Goal: Information Seeking & Learning: Learn about a topic

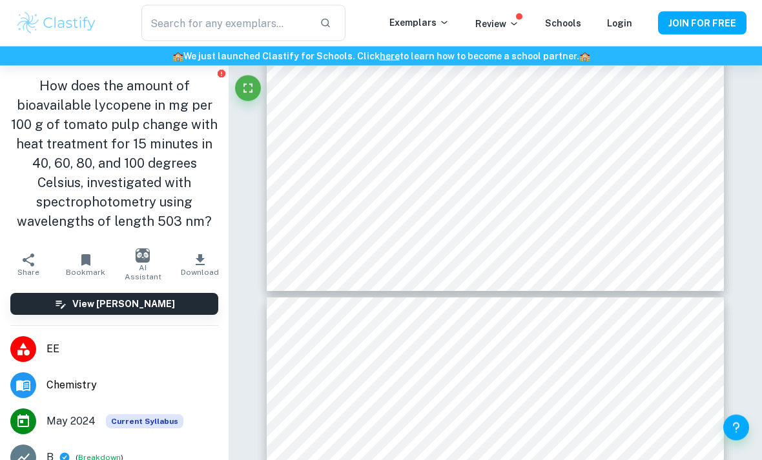
scroll to position [2948, 0]
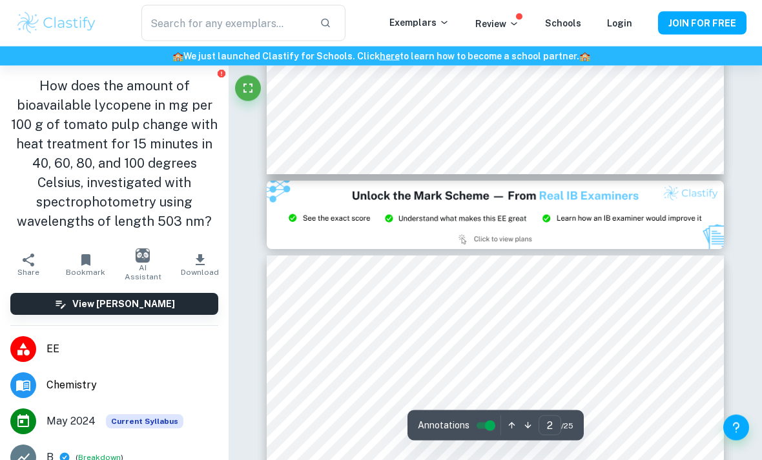
type input "3"
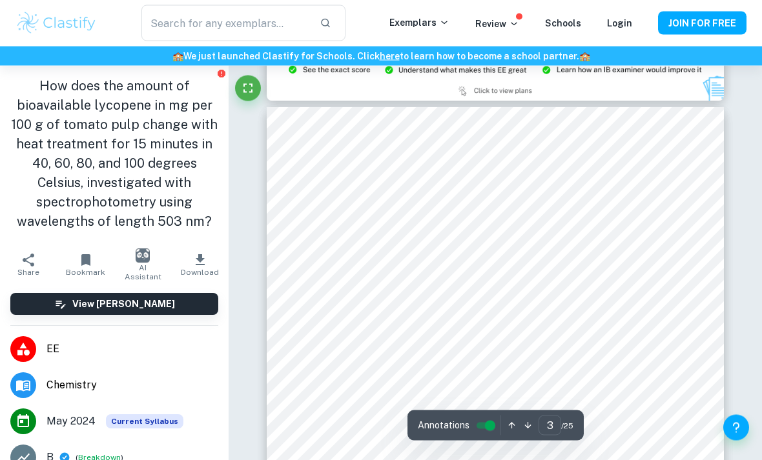
scroll to position [1298, 0]
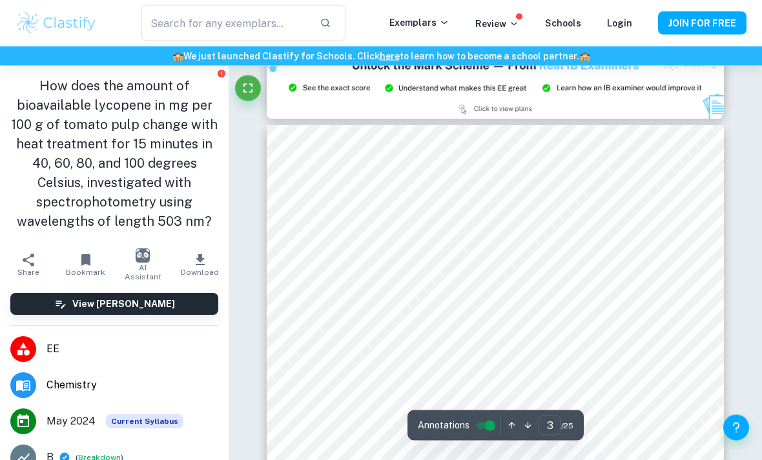
click at [138, 357] on li "EE" at bounding box center [114, 349] width 229 height 36
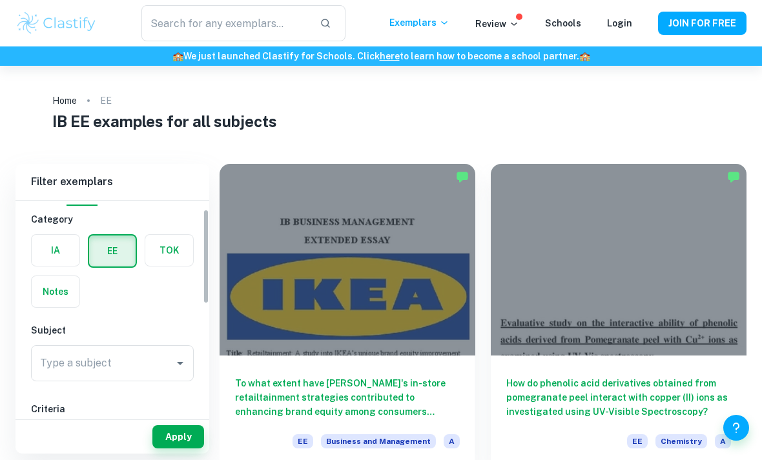
scroll to position [24, 0]
click at [145, 363] on input "Type a subject" at bounding box center [103, 365] width 132 height 25
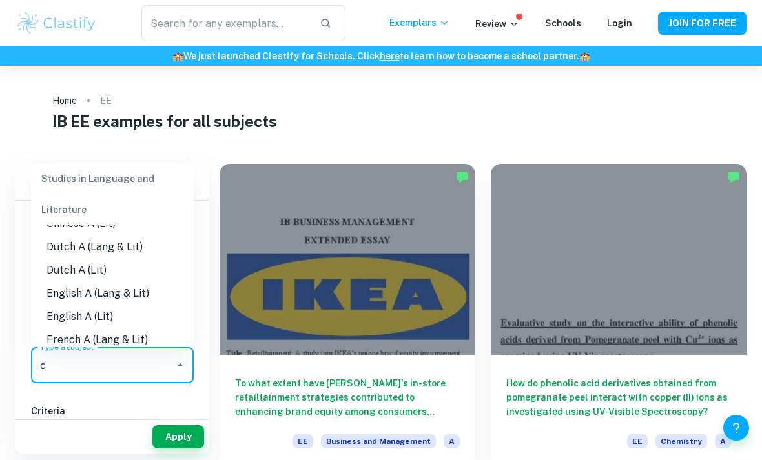
scroll to position [0, 0]
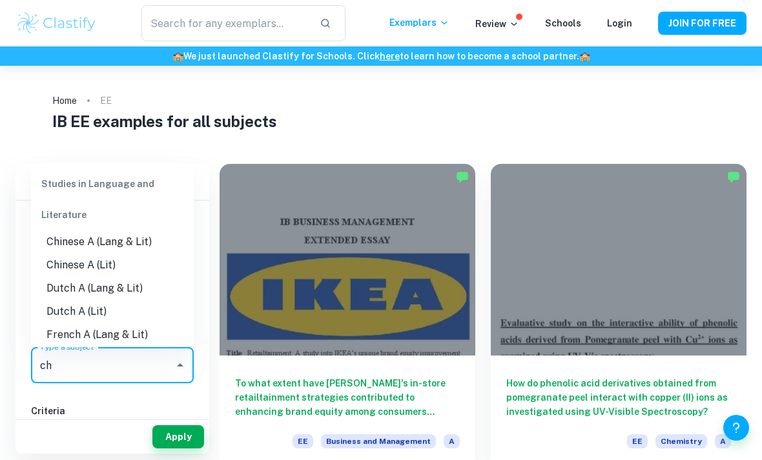
type input "c"
click at [608, 108] on ol "Home EE" at bounding box center [381, 101] width 658 height 18
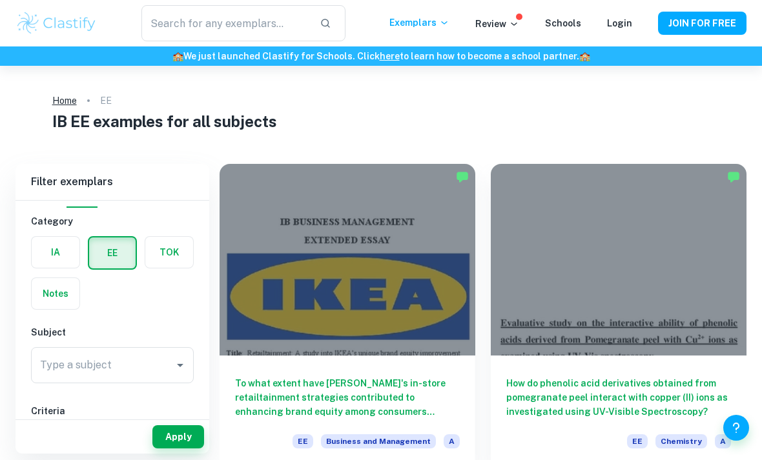
click at [71, 103] on link "Home" at bounding box center [64, 101] width 25 height 18
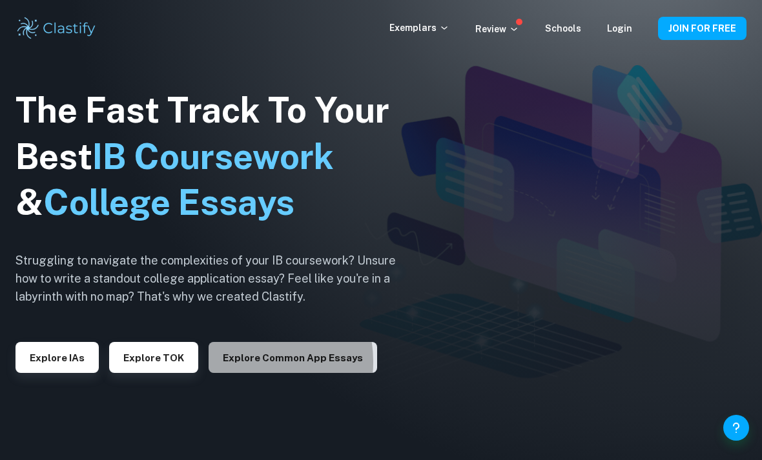
click at [243, 373] on button "Explore Common App essays" at bounding box center [293, 357] width 169 height 31
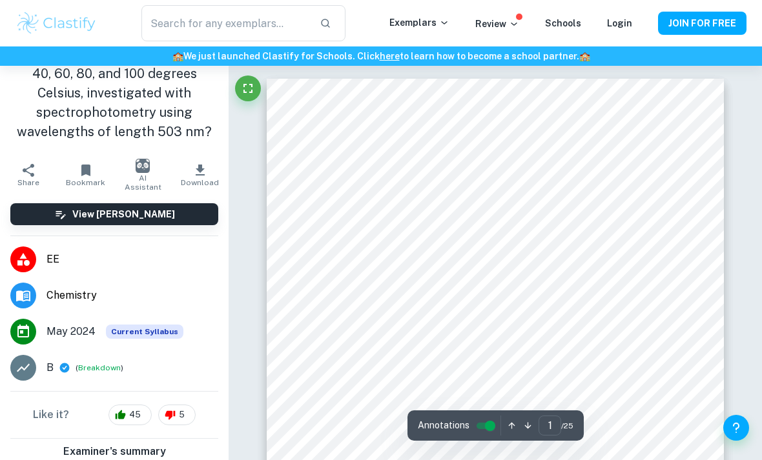
scroll to position [94, 0]
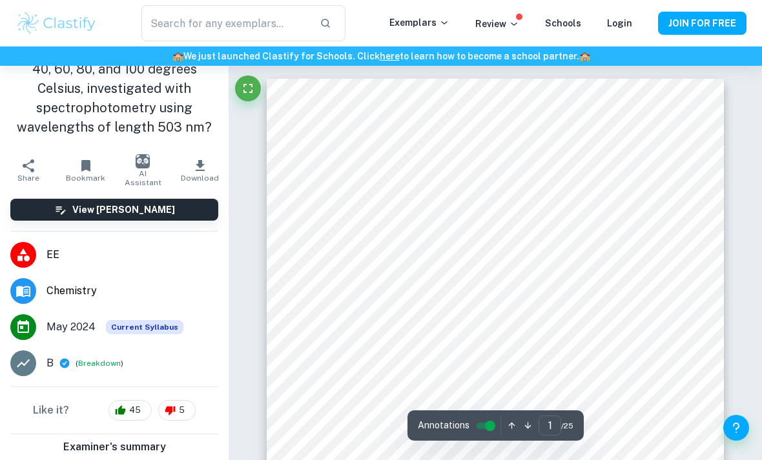
click at [140, 297] on span "Chemistry" at bounding box center [132, 290] width 172 height 15
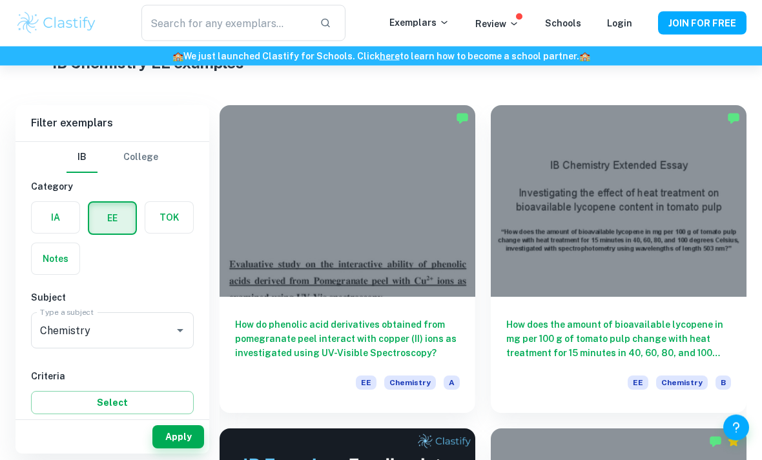
scroll to position [60, 0]
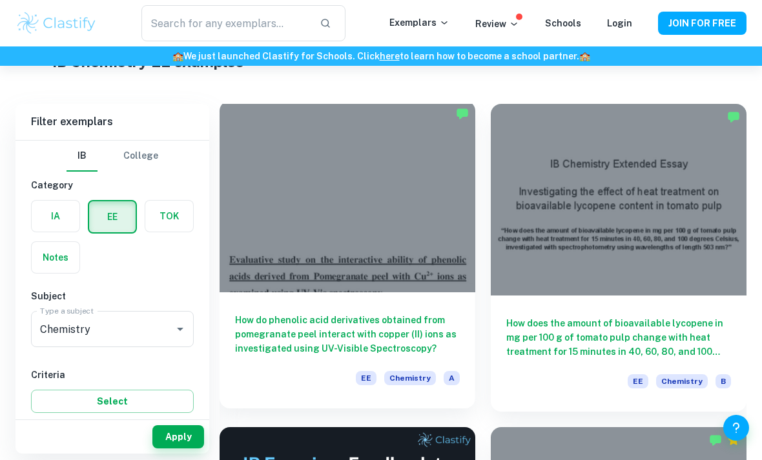
click at [432, 323] on h6 "How do phenolic acid derivatives obtained from pomegranate peel interact with c…" at bounding box center [347, 334] width 225 height 43
